Goal: Find specific page/section: Find specific page/section

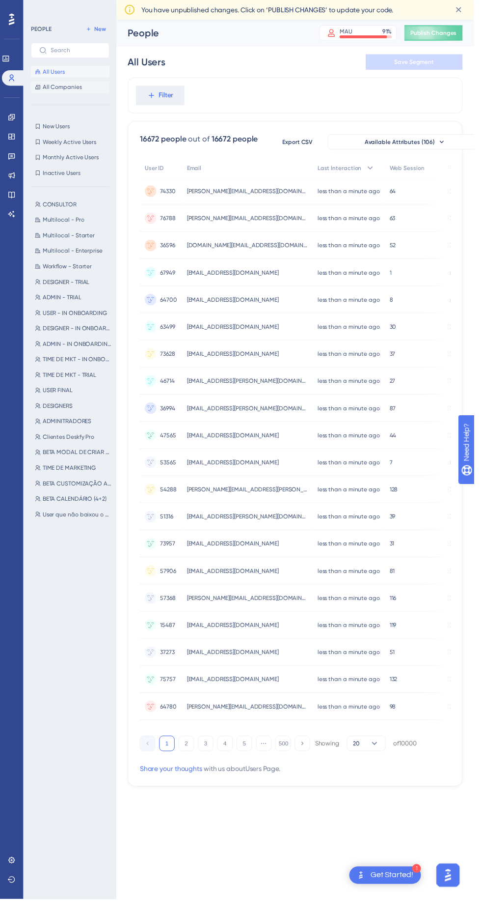
click at [86, 88] on button "All Companies" at bounding box center [71, 89] width 80 height 12
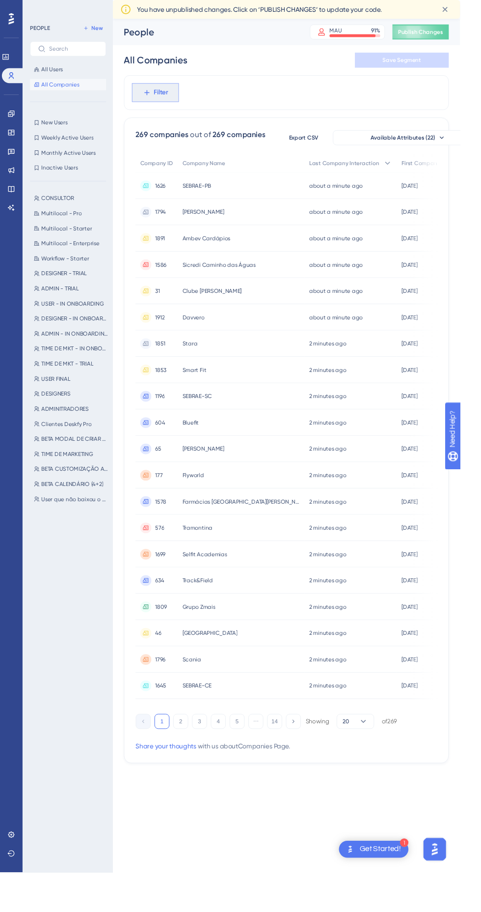
click at [163, 103] on button "Filter" at bounding box center [162, 97] width 49 height 20
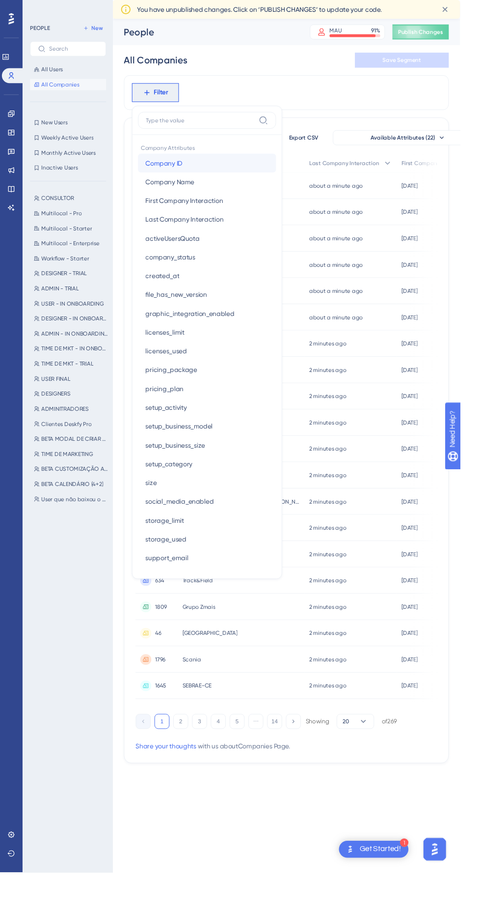
click at [265, 166] on button "Company ID Company ID" at bounding box center [216, 171] width 144 height 20
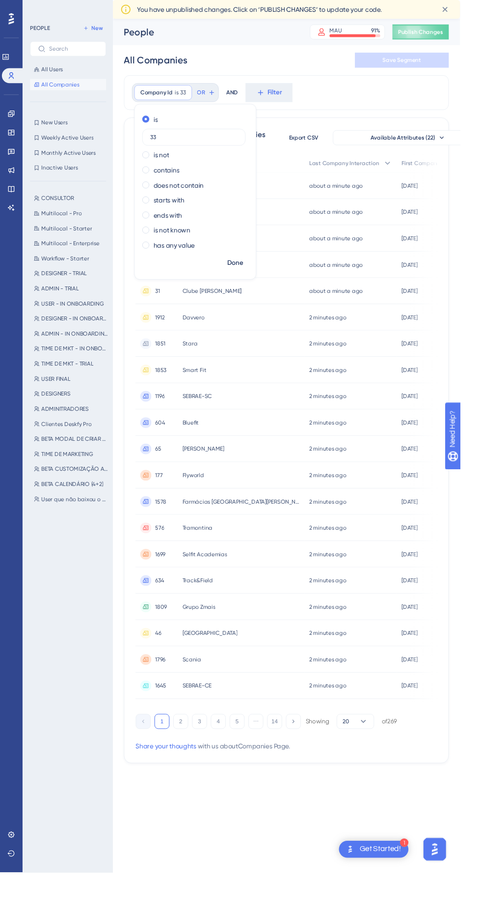
type input "339"
click at [238, 276] on span "Done" at bounding box center [246, 275] width 17 height 12
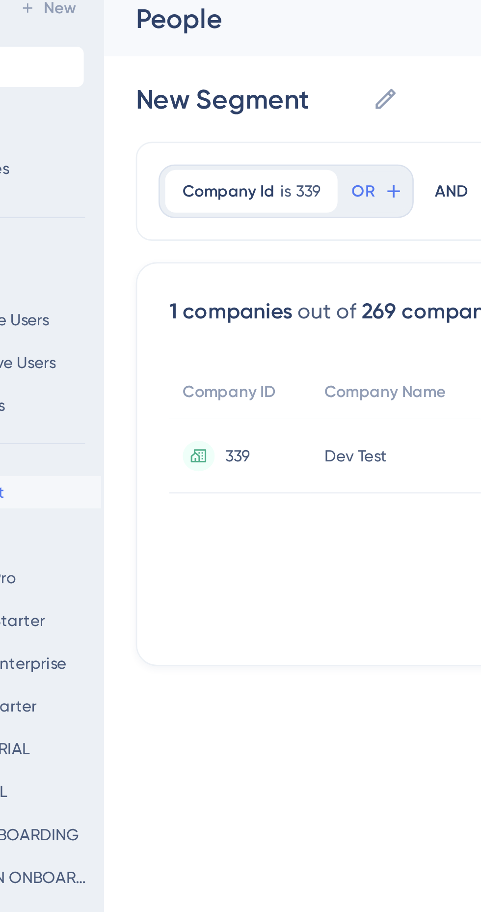
click at [210, 194] on span "Dev Test" at bounding box center [210, 194] width 23 height 8
